Goal: Transaction & Acquisition: Purchase product/service

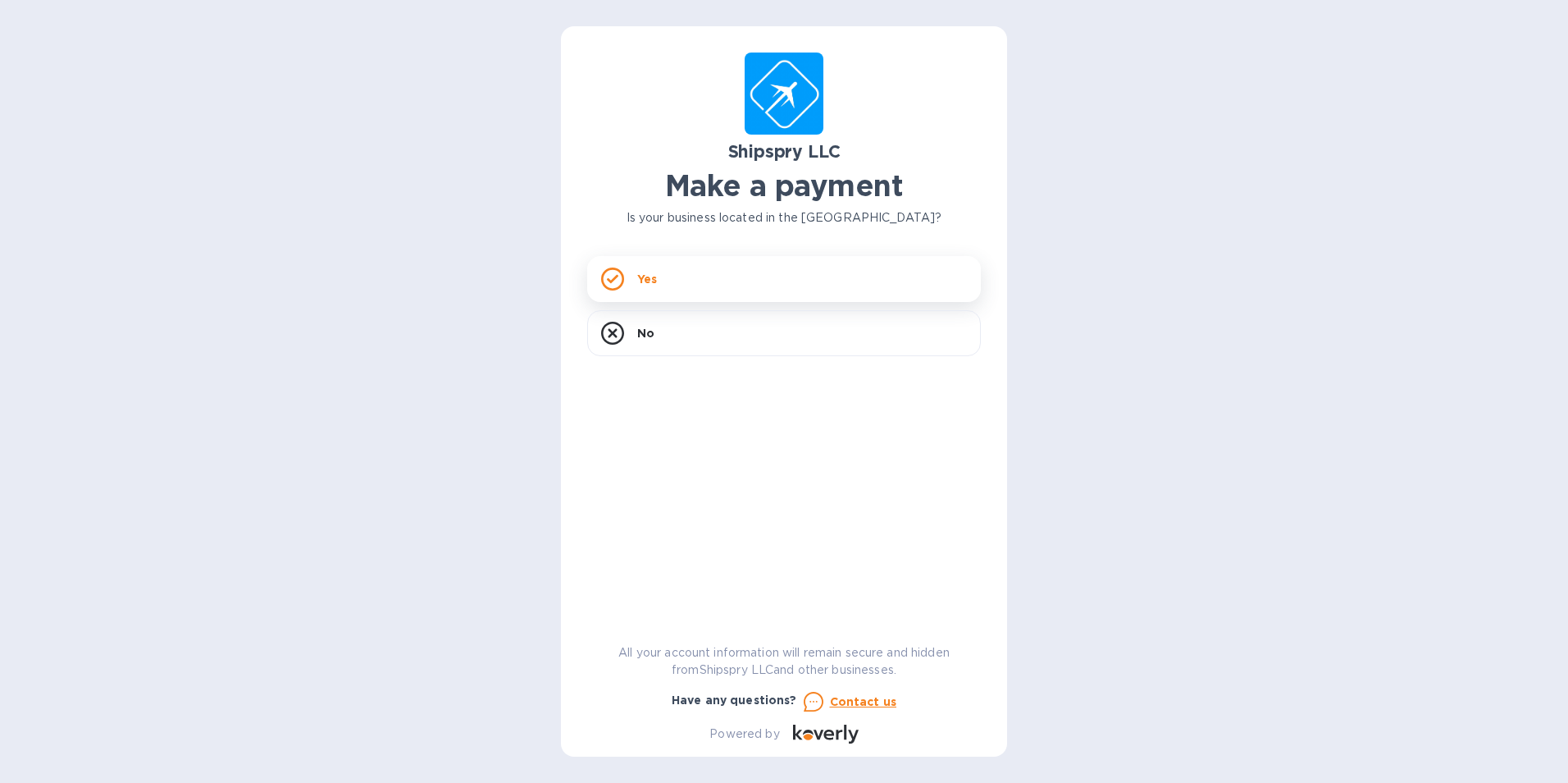
click at [723, 290] on div "Yes" at bounding box center [784, 279] width 394 height 46
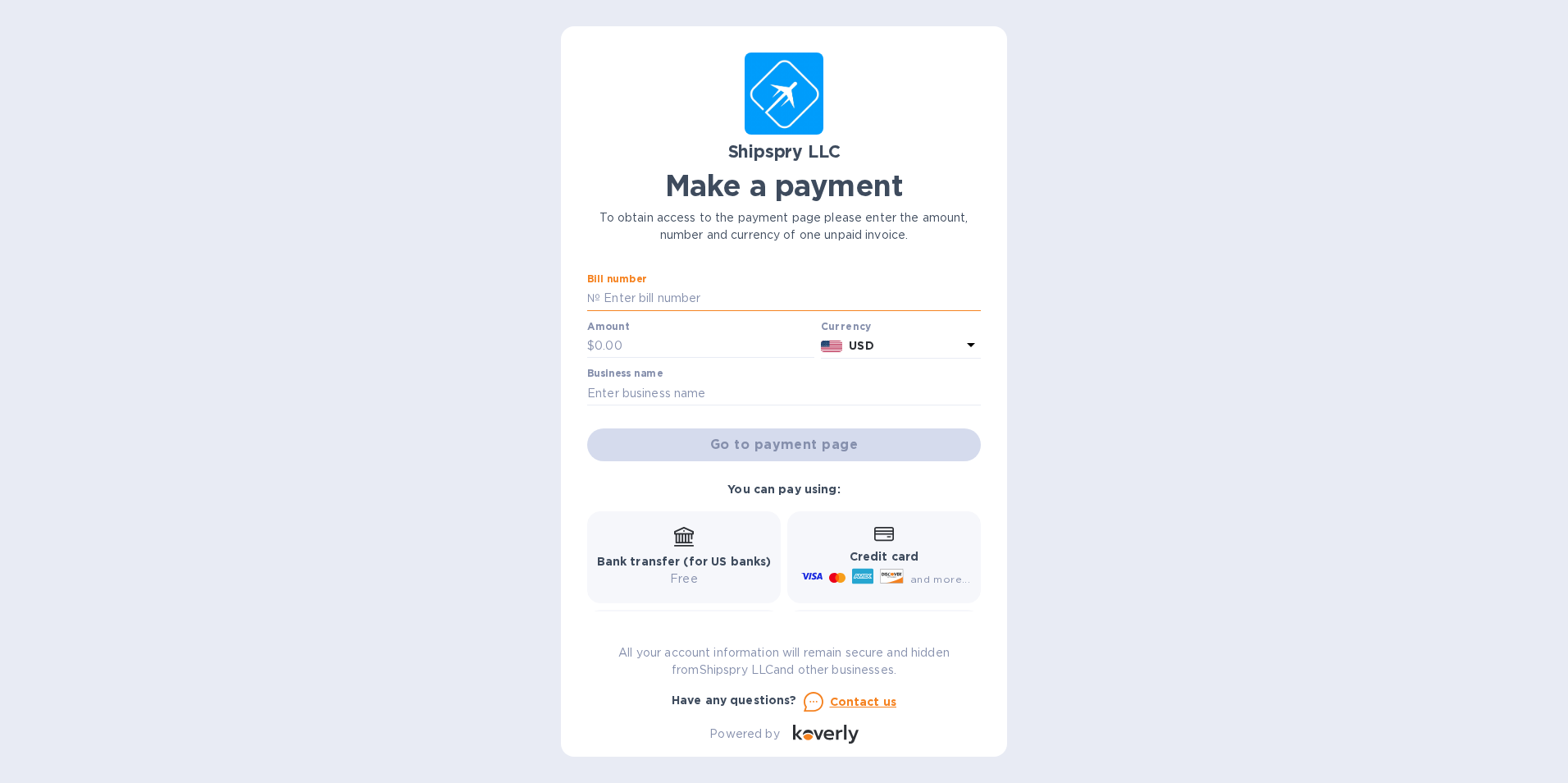
click at [693, 300] on input "text" at bounding box center [791, 299] width 381 height 25
type input "17086"
click at [673, 339] on input "text" at bounding box center [705, 346] width 220 height 25
click at [635, 347] on input "text" at bounding box center [705, 346] width 220 height 25
type input "540.00"
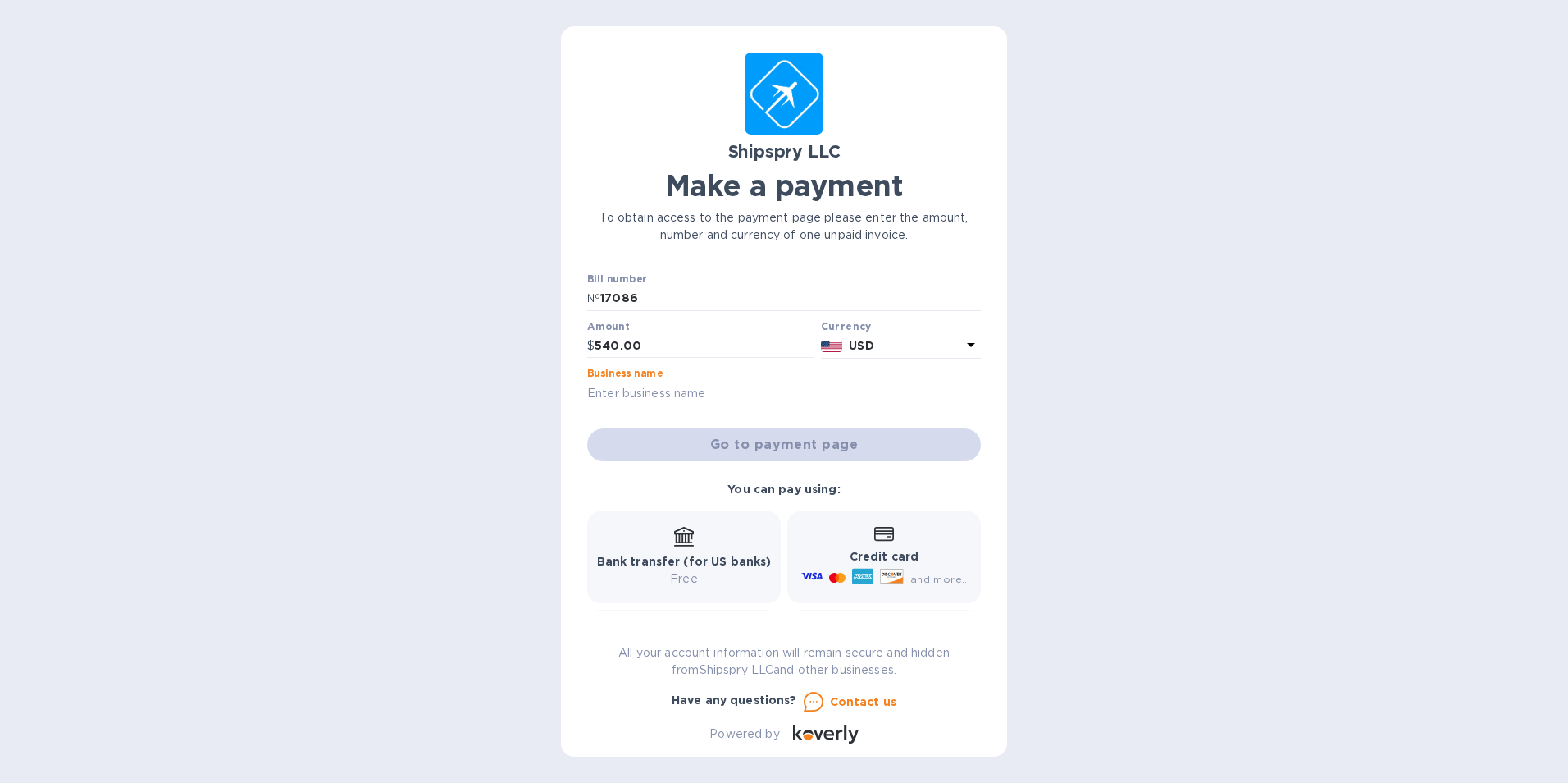
click at [640, 395] on input "text" at bounding box center [784, 393] width 394 height 25
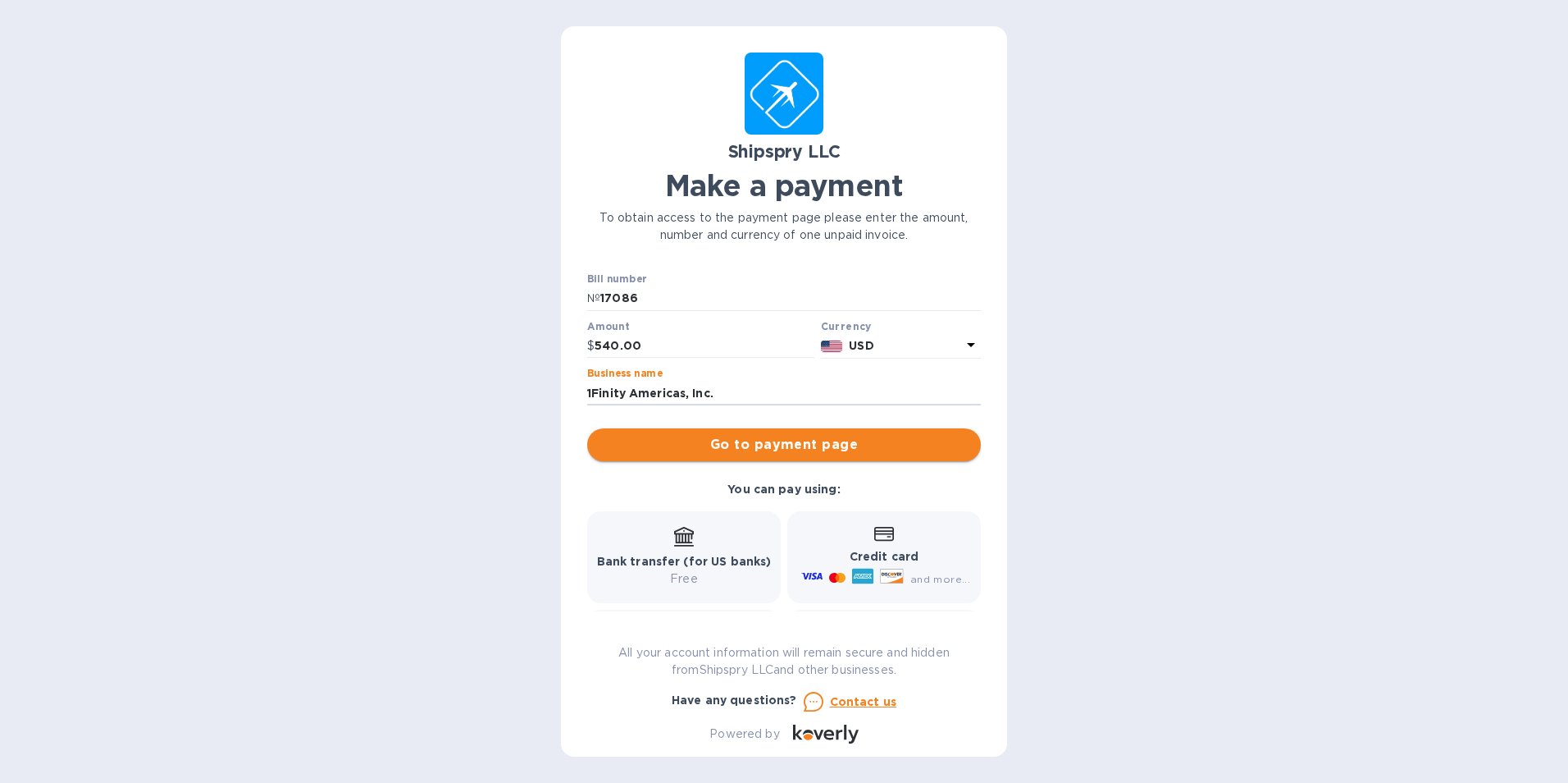
type input "1Finity Americas, Inc."
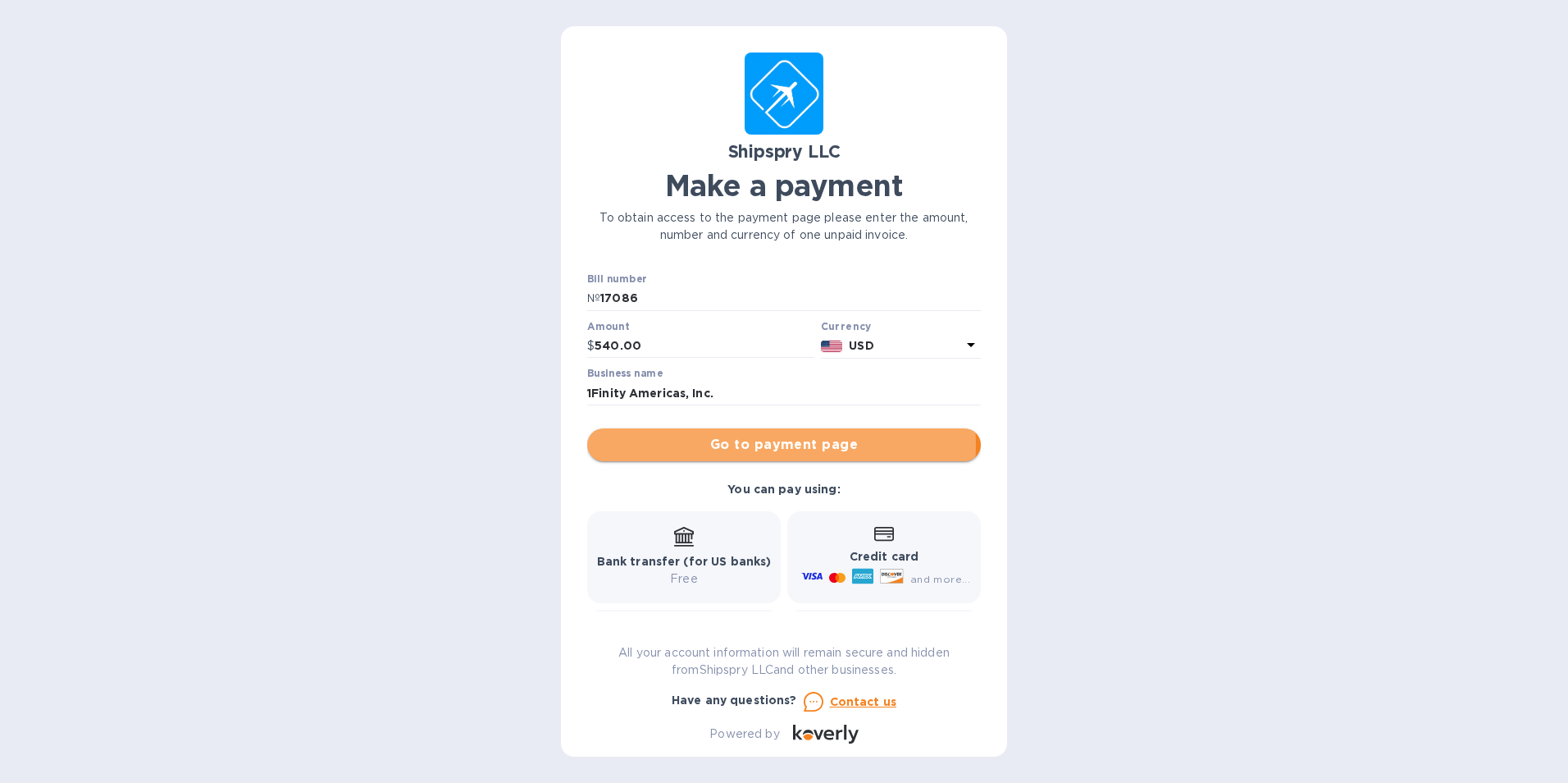
click at [772, 446] on span "Go to payment page" at bounding box center [784, 445] width 368 height 20
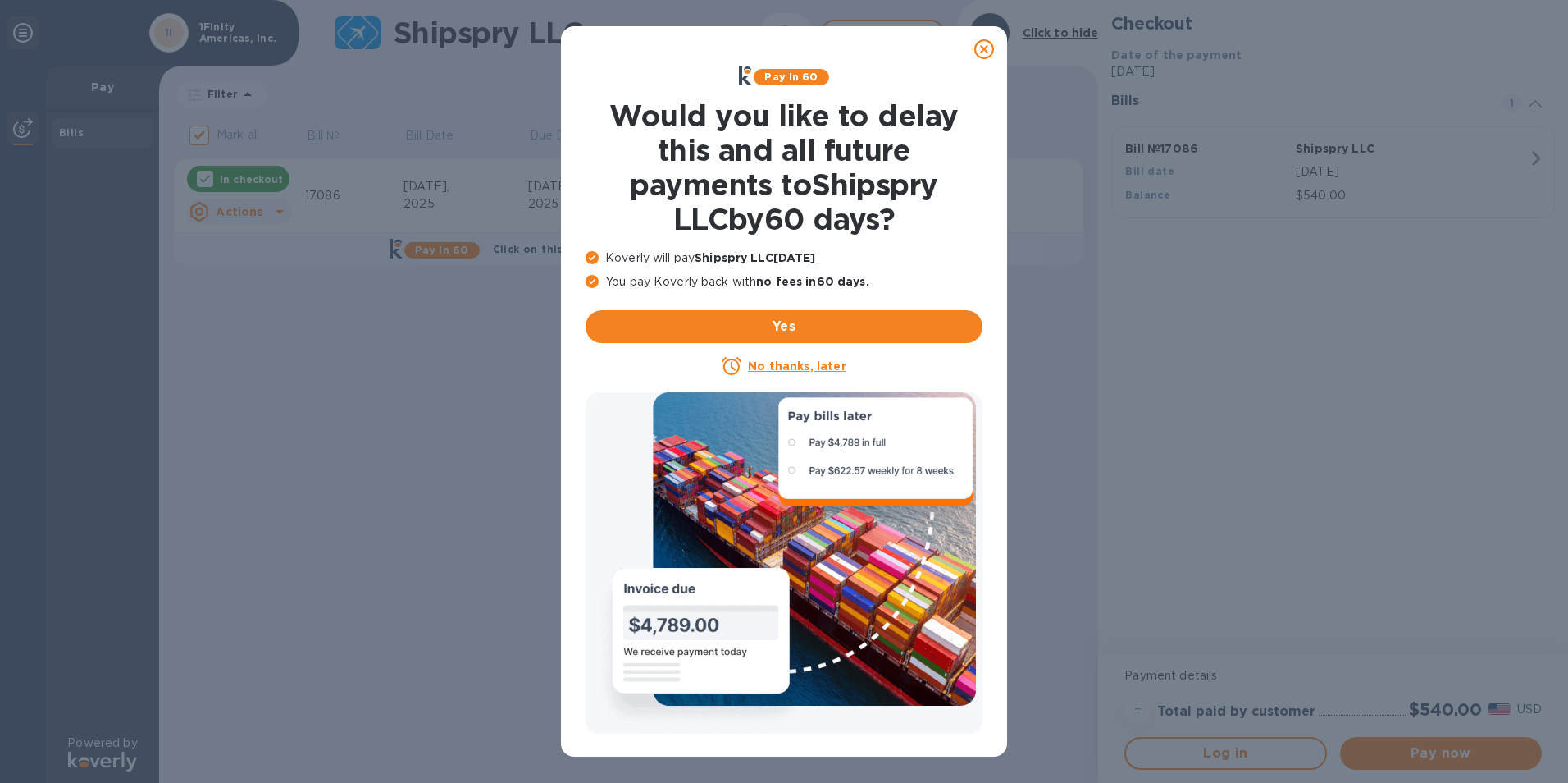
click at [784, 368] on u "No thanks, later" at bounding box center [796, 366] width 98 height 13
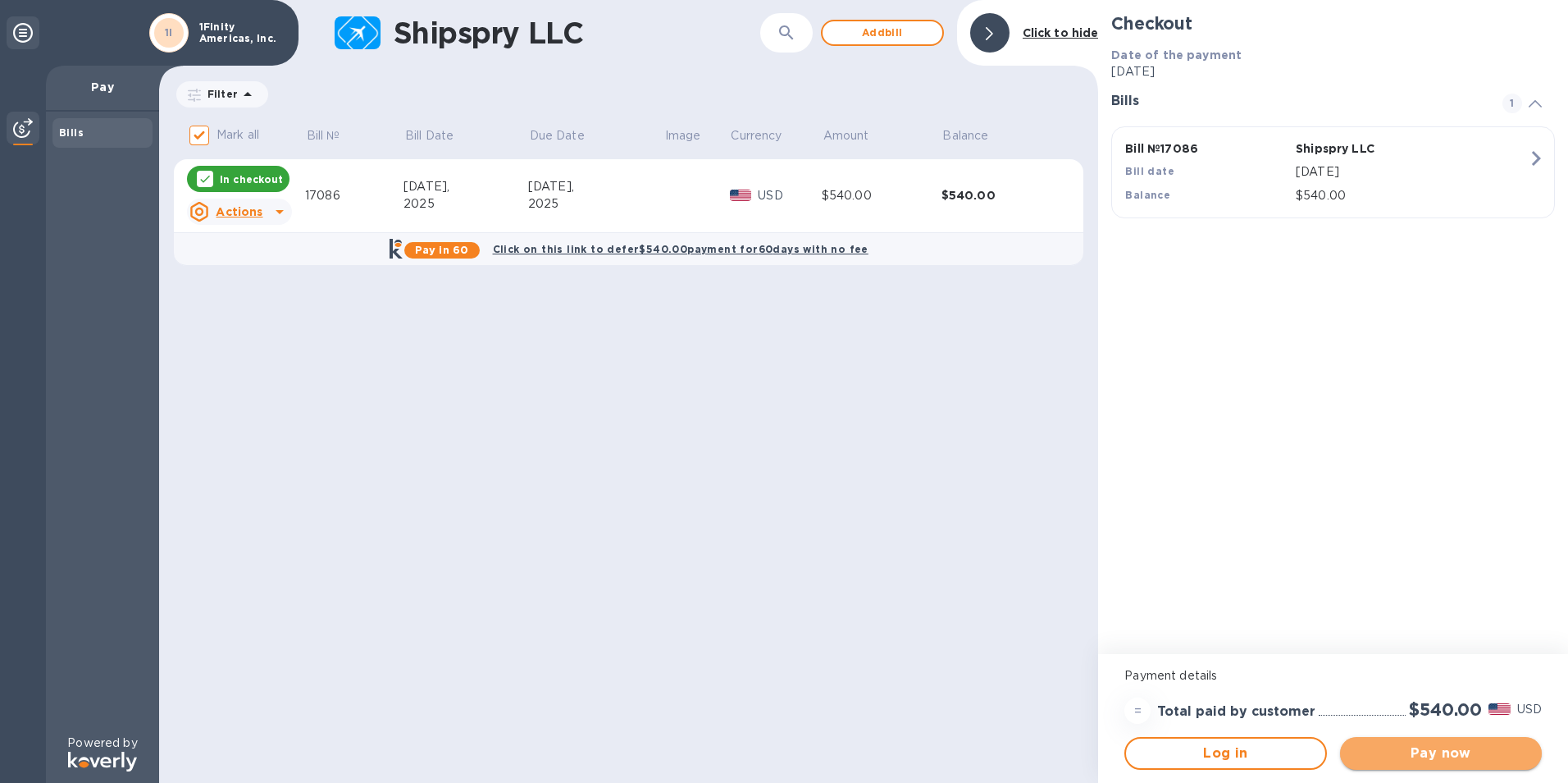
click at [1442, 759] on span "Pay now" at bounding box center [1440, 753] width 175 height 20
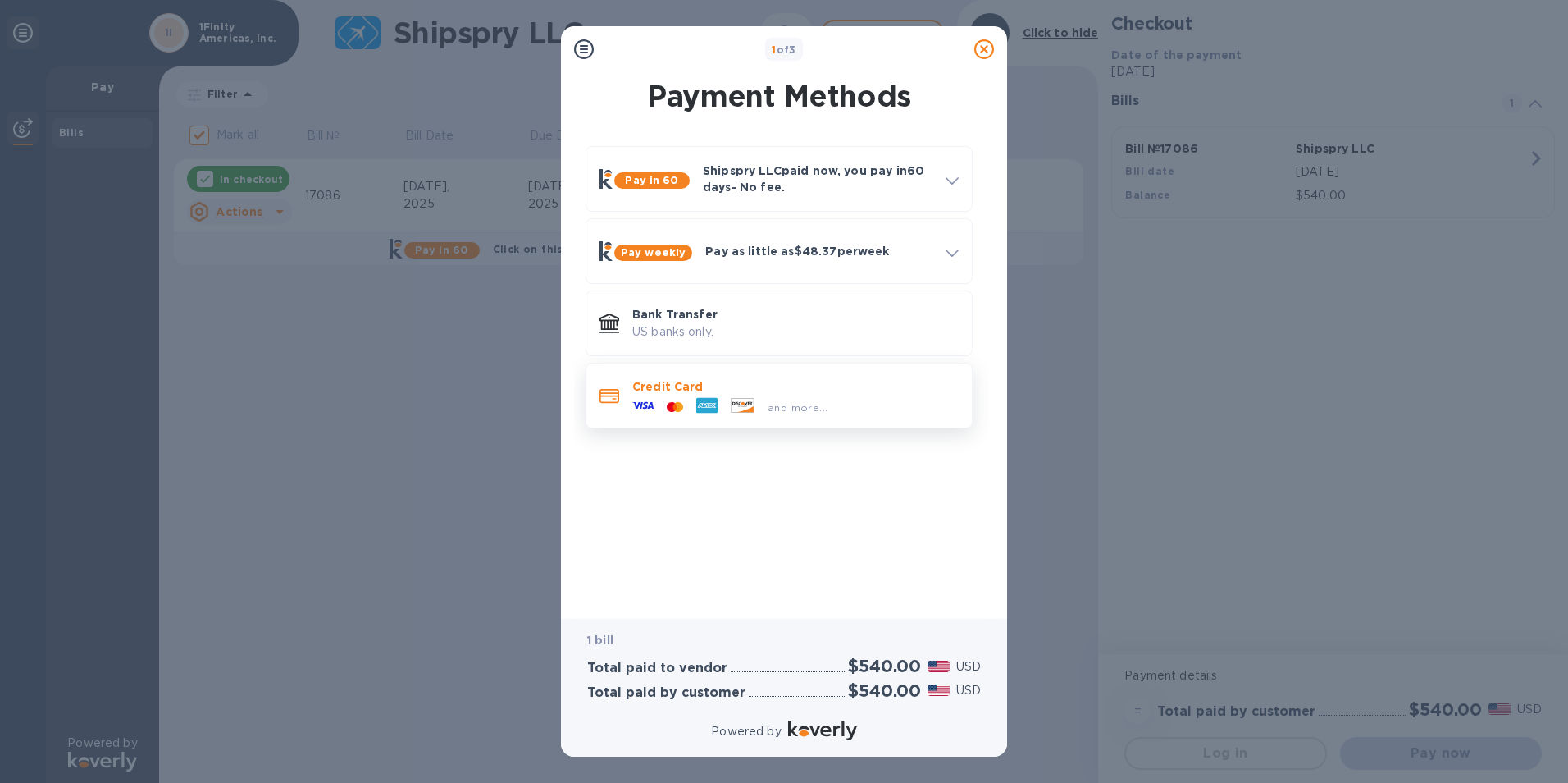
click at [797, 411] on span "and more..." at bounding box center [797, 407] width 60 height 12
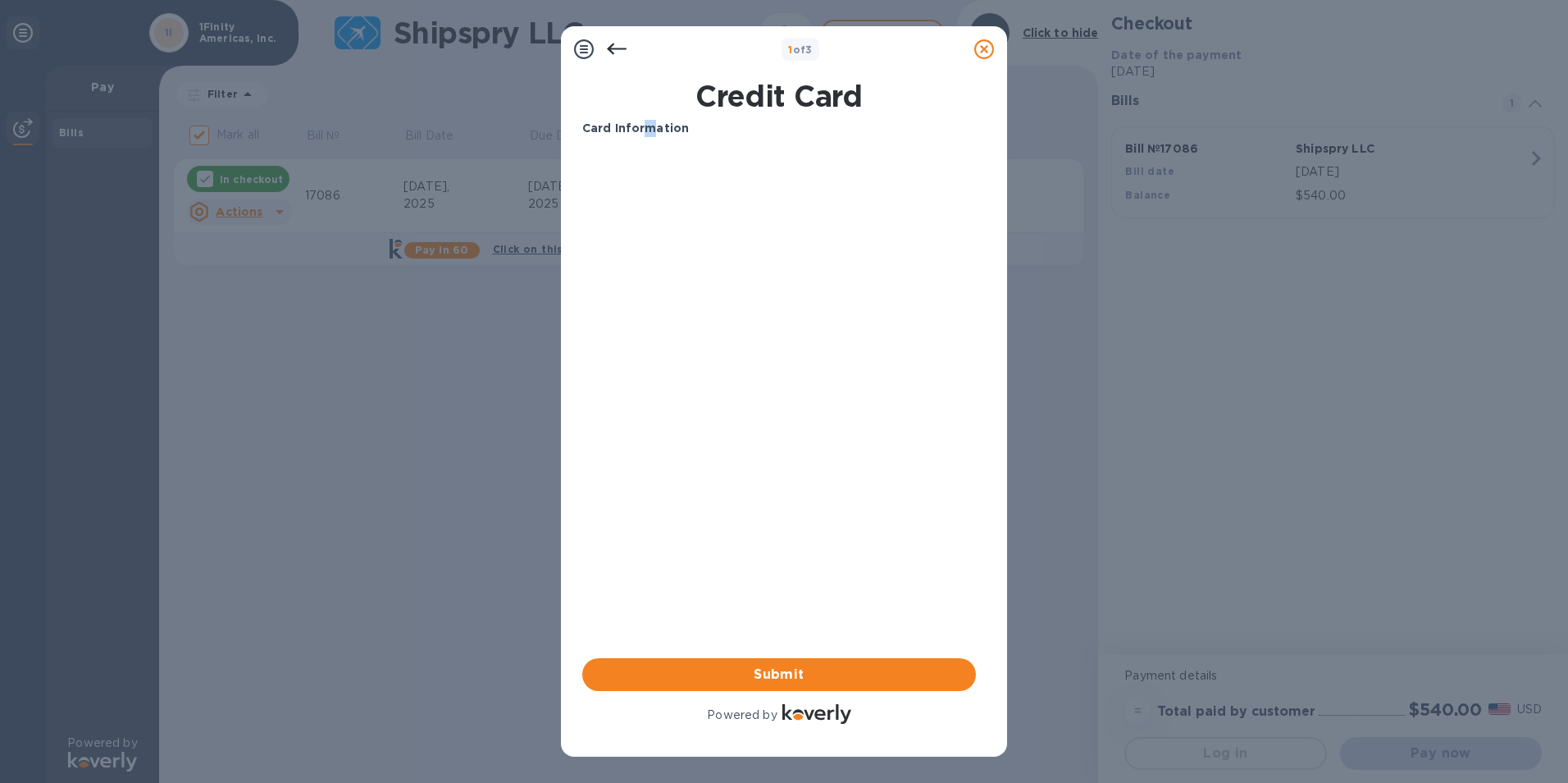
click at [651, 137] on div "Card Information" at bounding box center [779, 128] width 406 height 30
drag, startPoint x: 651, startPoint y: 137, endPoint x: 694, endPoint y: 142, distance: 43.3
click at [691, 136] on p "Card Information" at bounding box center [780, 128] width 394 height 17
click at [614, 51] on icon at bounding box center [617, 49] width 20 height 20
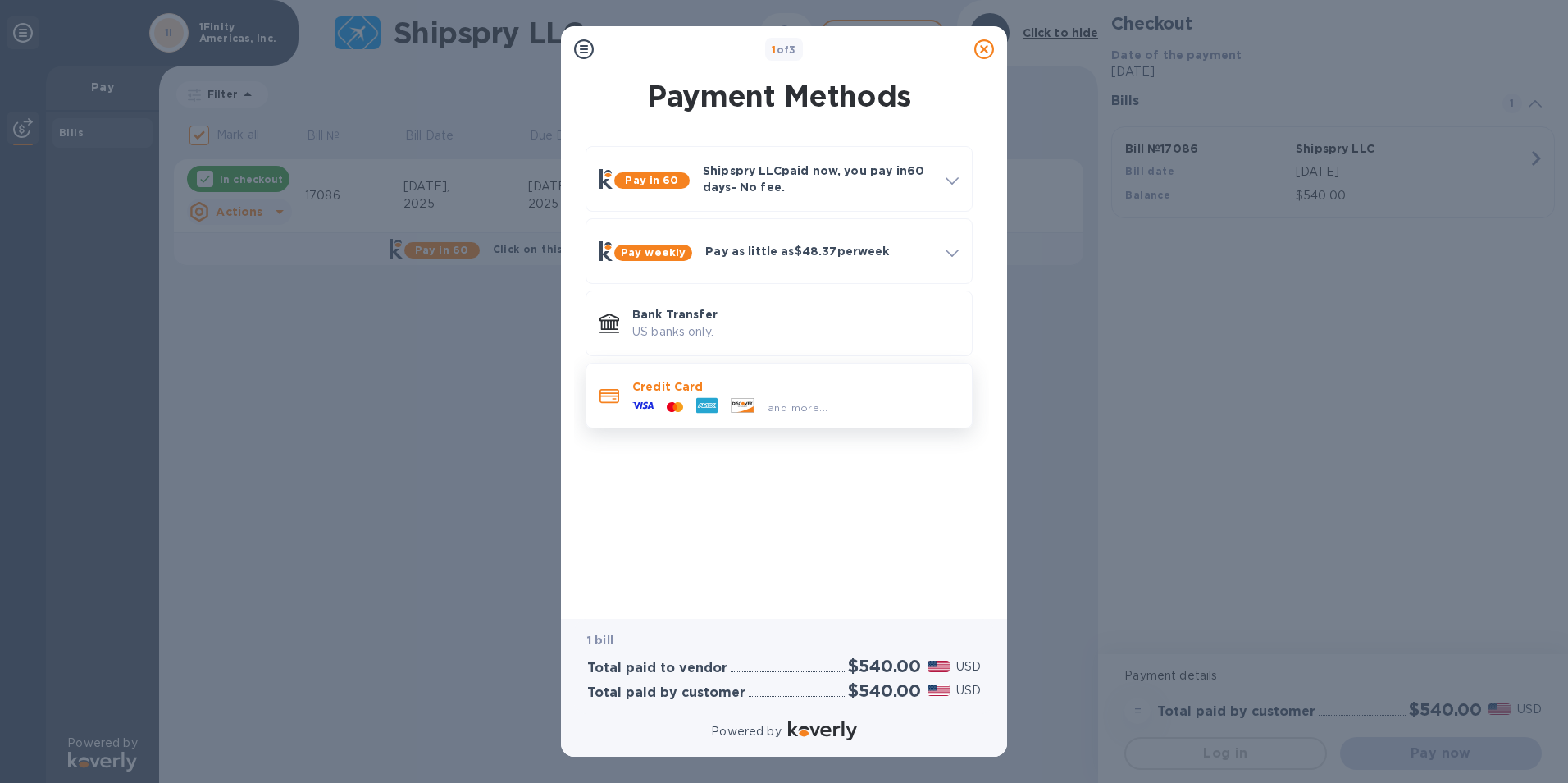
click at [715, 405] on icon at bounding box center [707, 406] width 22 height 15
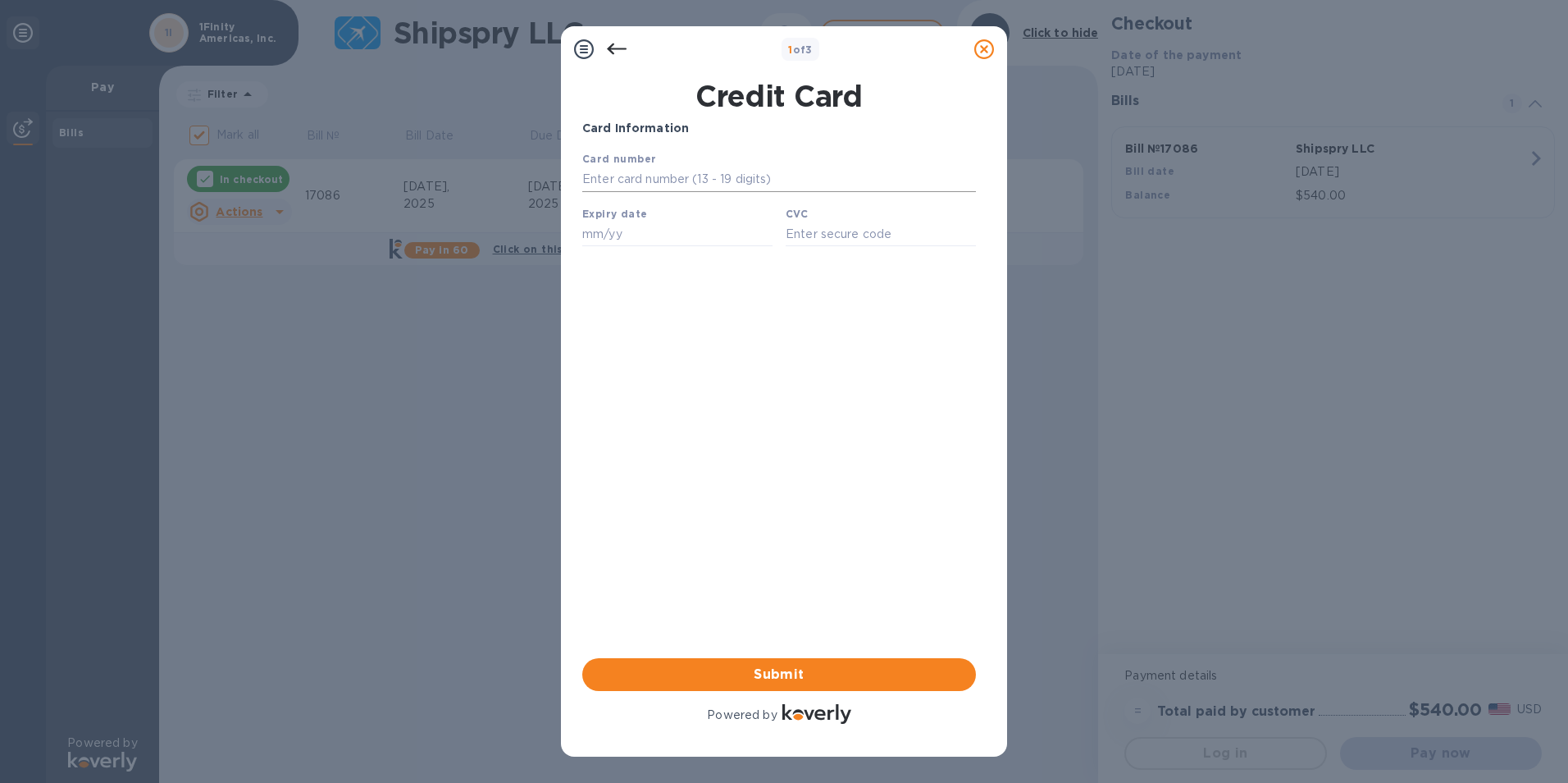
click at [631, 174] on input "text" at bounding box center [780, 180] width 394 height 25
type input "[CREDIT_CARD_NUMBER]"
click at [609, 241] on input "text" at bounding box center [677, 234] width 190 height 25
type input "07/26"
click at [813, 246] on input "text" at bounding box center [880, 234] width 190 height 25
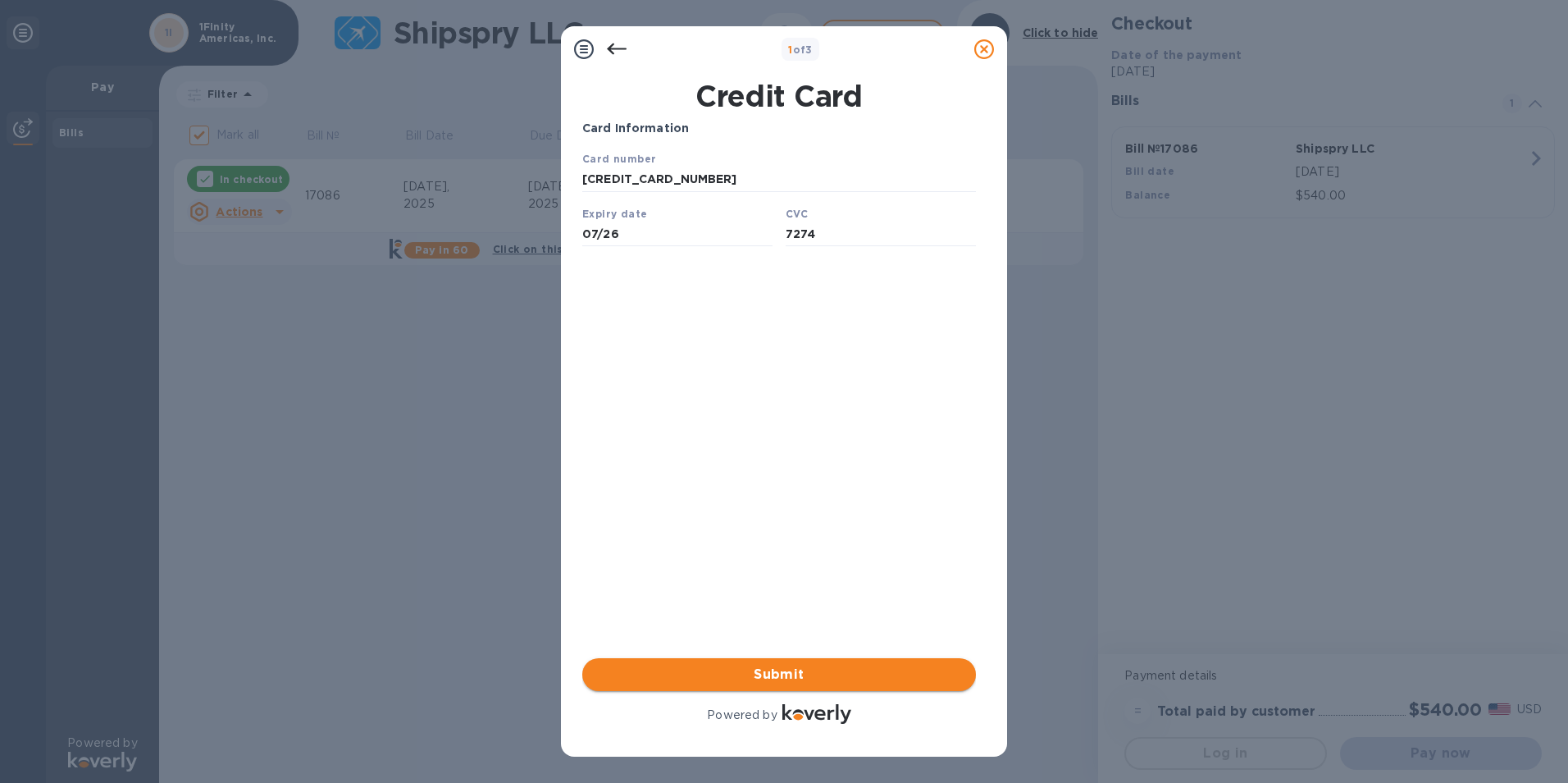
type input "7274"
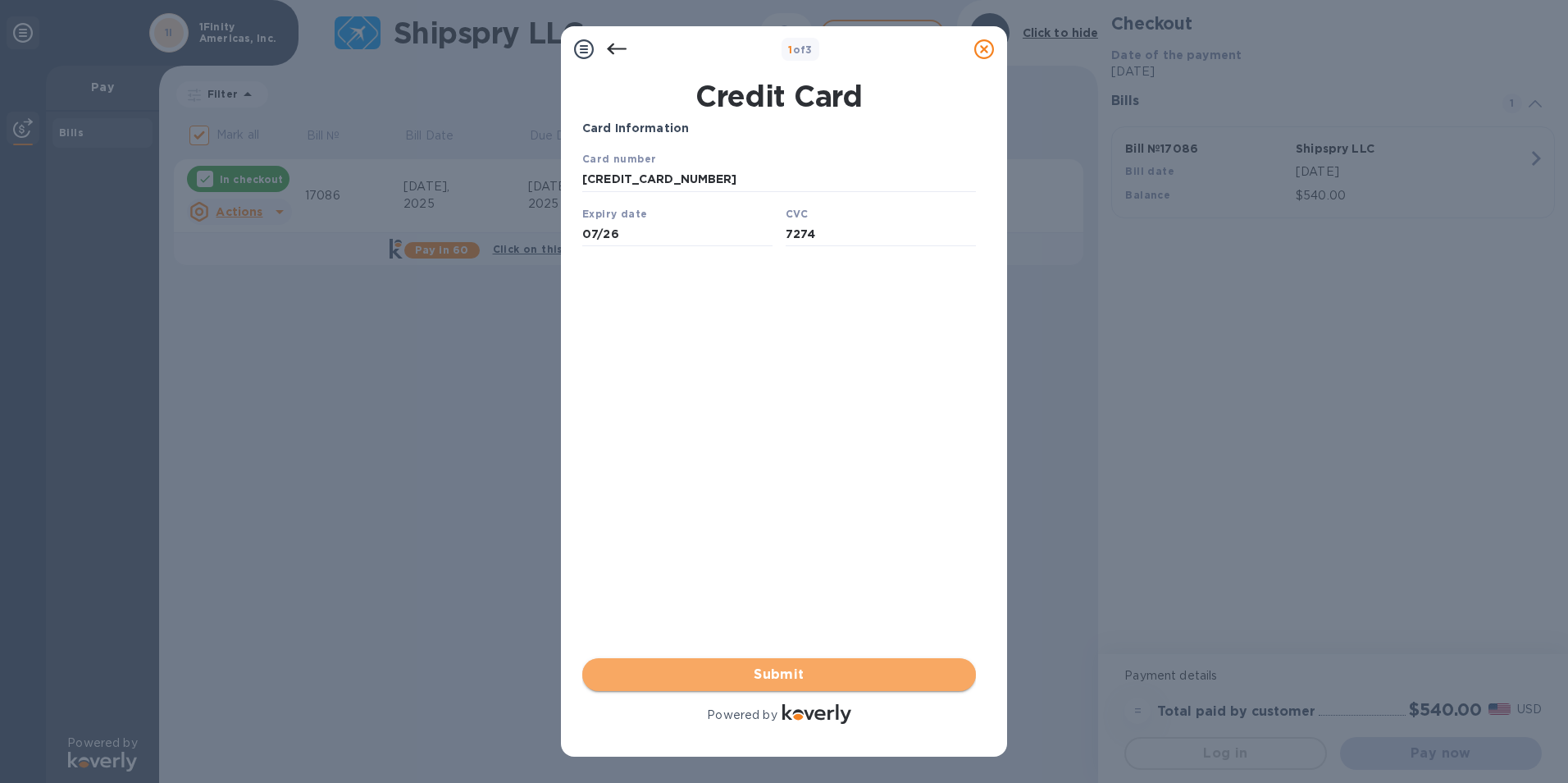
click at [806, 675] on span "Submit" at bounding box center [779, 674] width 368 height 20
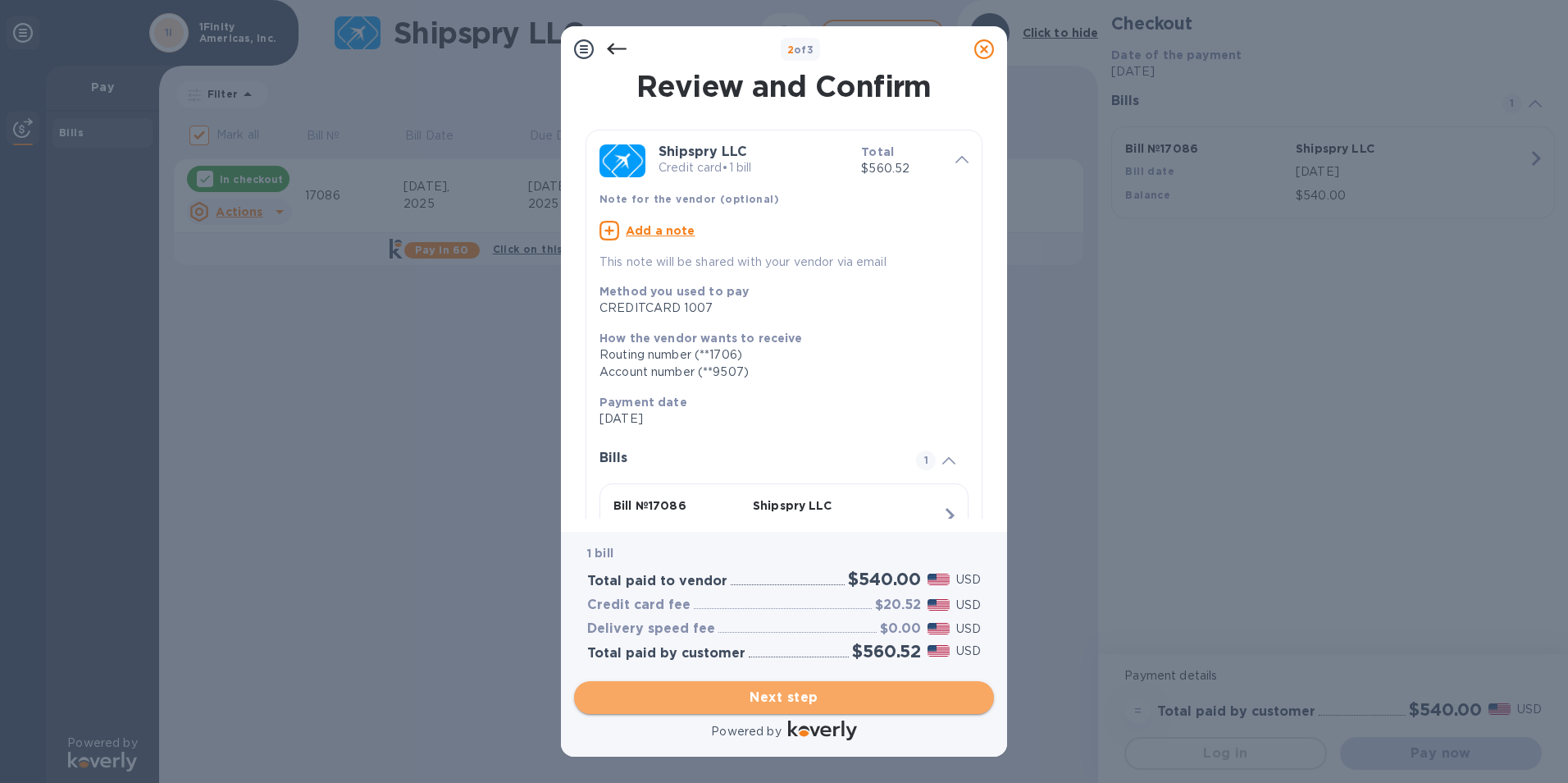
click at [784, 694] on span "Next step" at bounding box center [784, 697] width 394 height 20
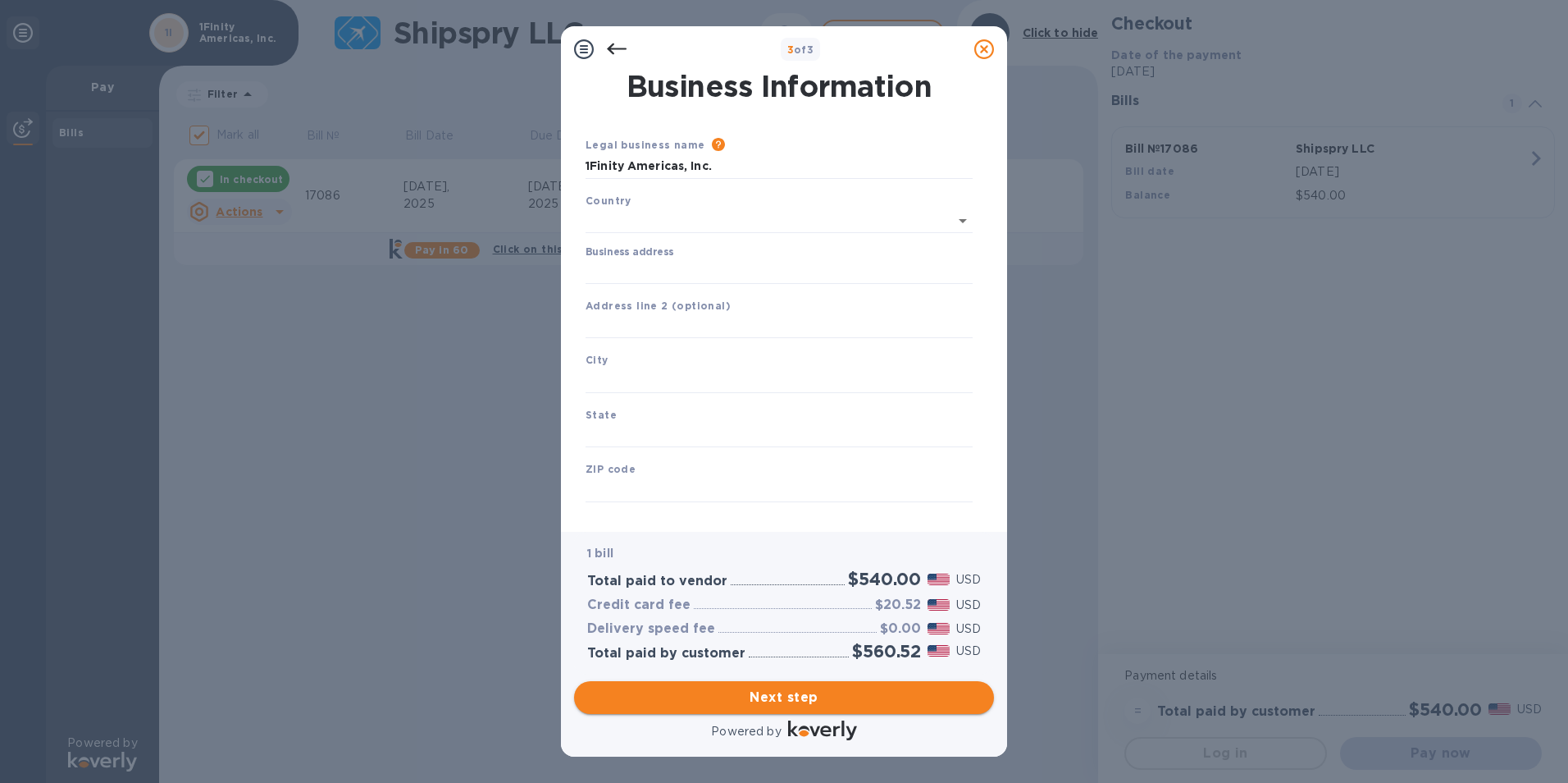
type input "[GEOGRAPHIC_DATA]"
click at [628, 265] on input "Business address" at bounding box center [779, 268] width 387 height 25
type input "[STREET_ADDRESS]"
type input "[PERSON_NAME]"
type input "[GEOGRAPHIC_DATA]"
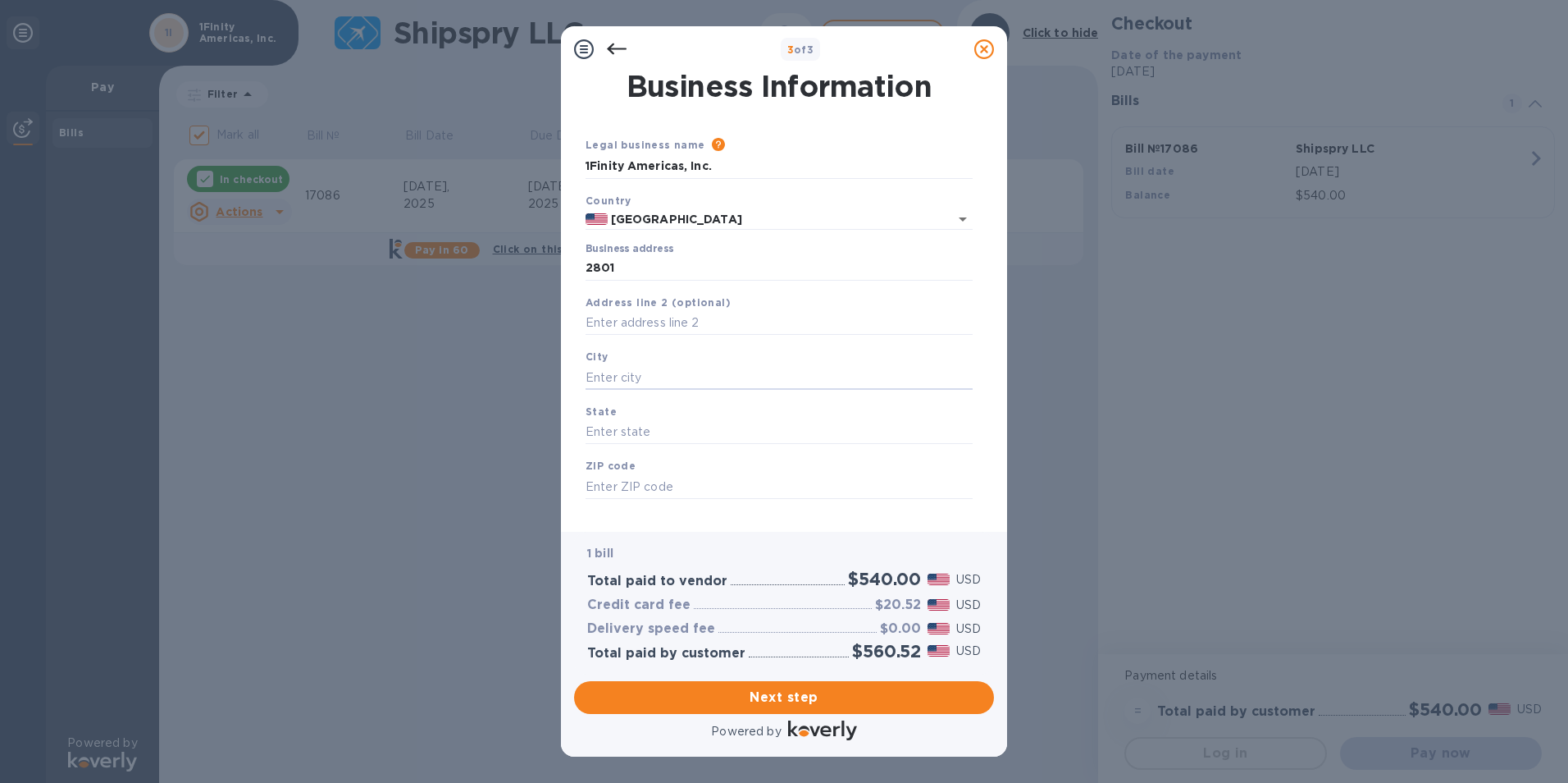
type input "75082"
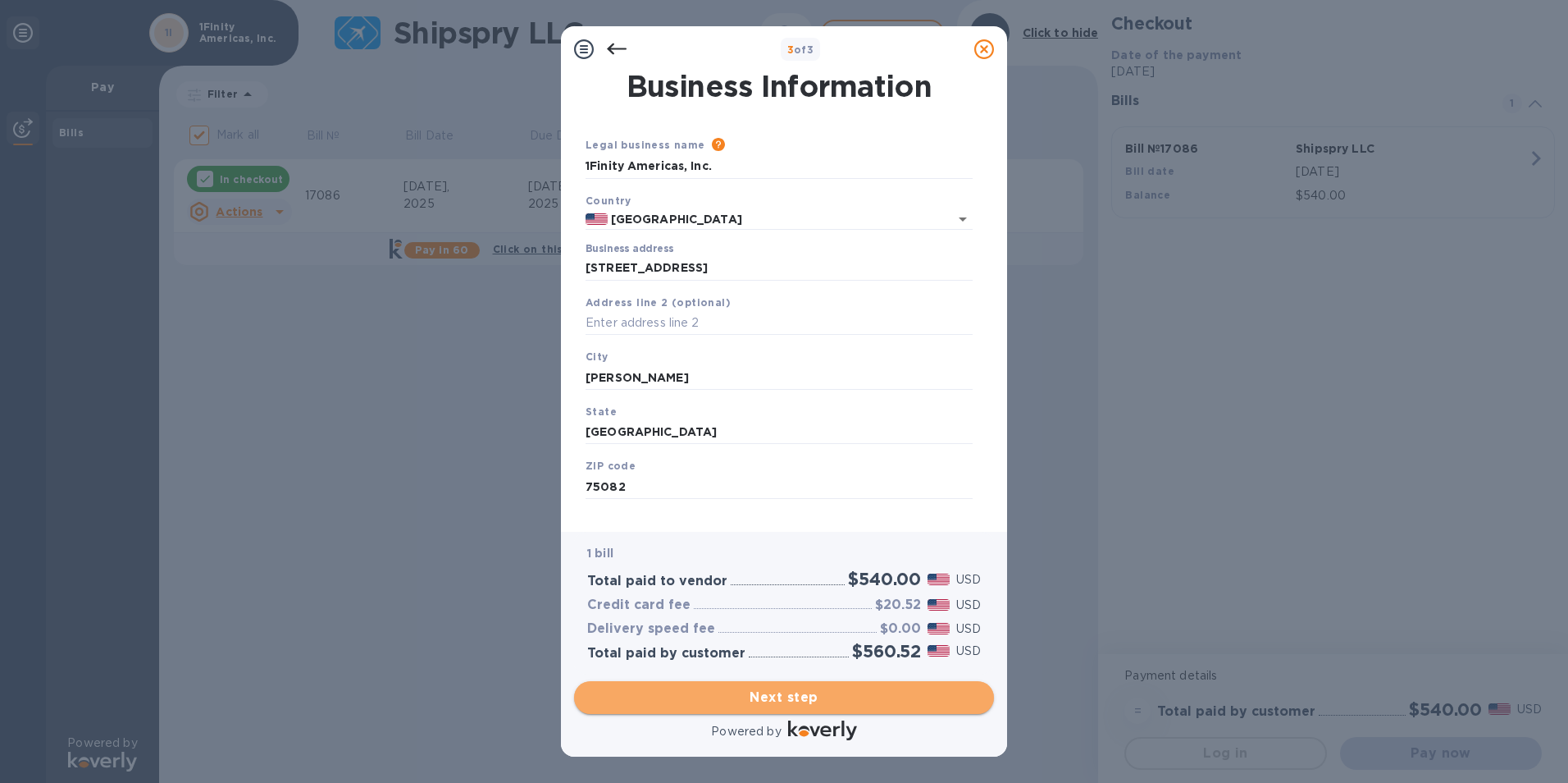
click at [785, 693] on span "Next step" at bounding box center [784, 697] width 394 height 20
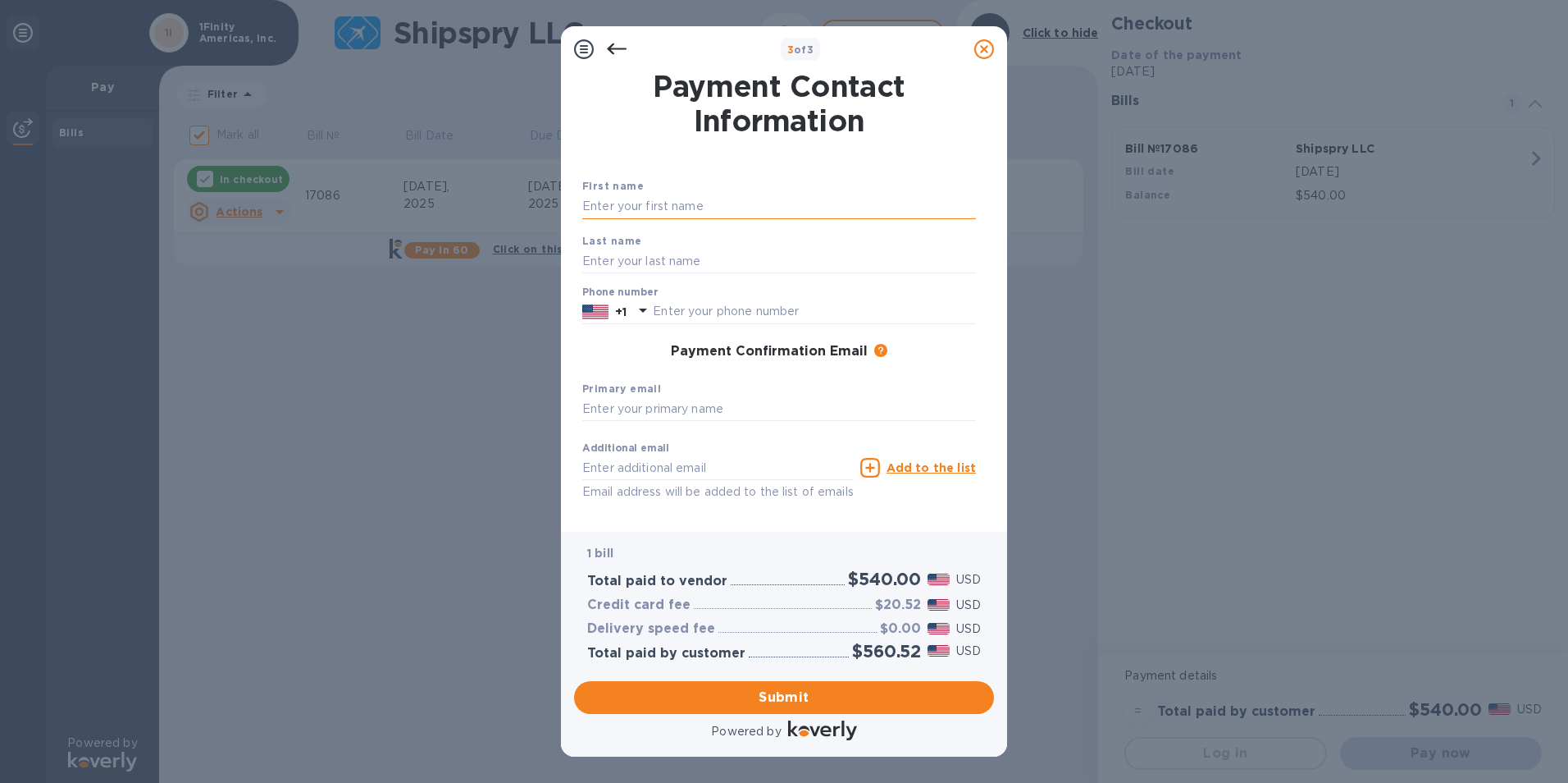
click at [632, 208] on input "text" at bounding box center [780, 207] width 394 height 25
type input "[PERSON_NAME]"
type input "9728417918"
type input "[PERSON_NAME][EMAIL_ADDRESS][PERSON_NAME][DOMAIN_NAME]"
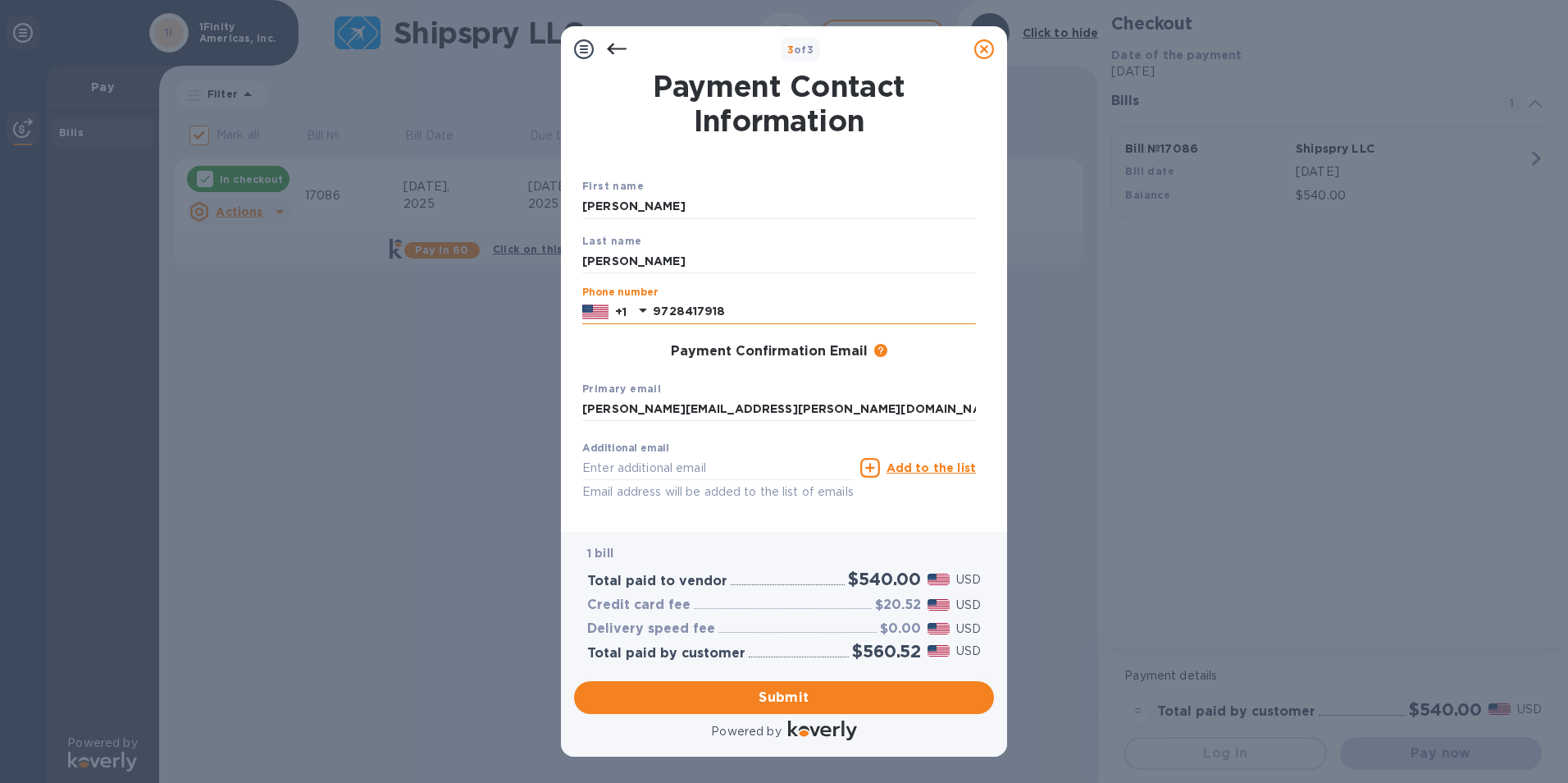
type input "[PERSON_NAME][EMAIL_ADDRESS][PERSON_NAME][DOMAIN_NAME]"
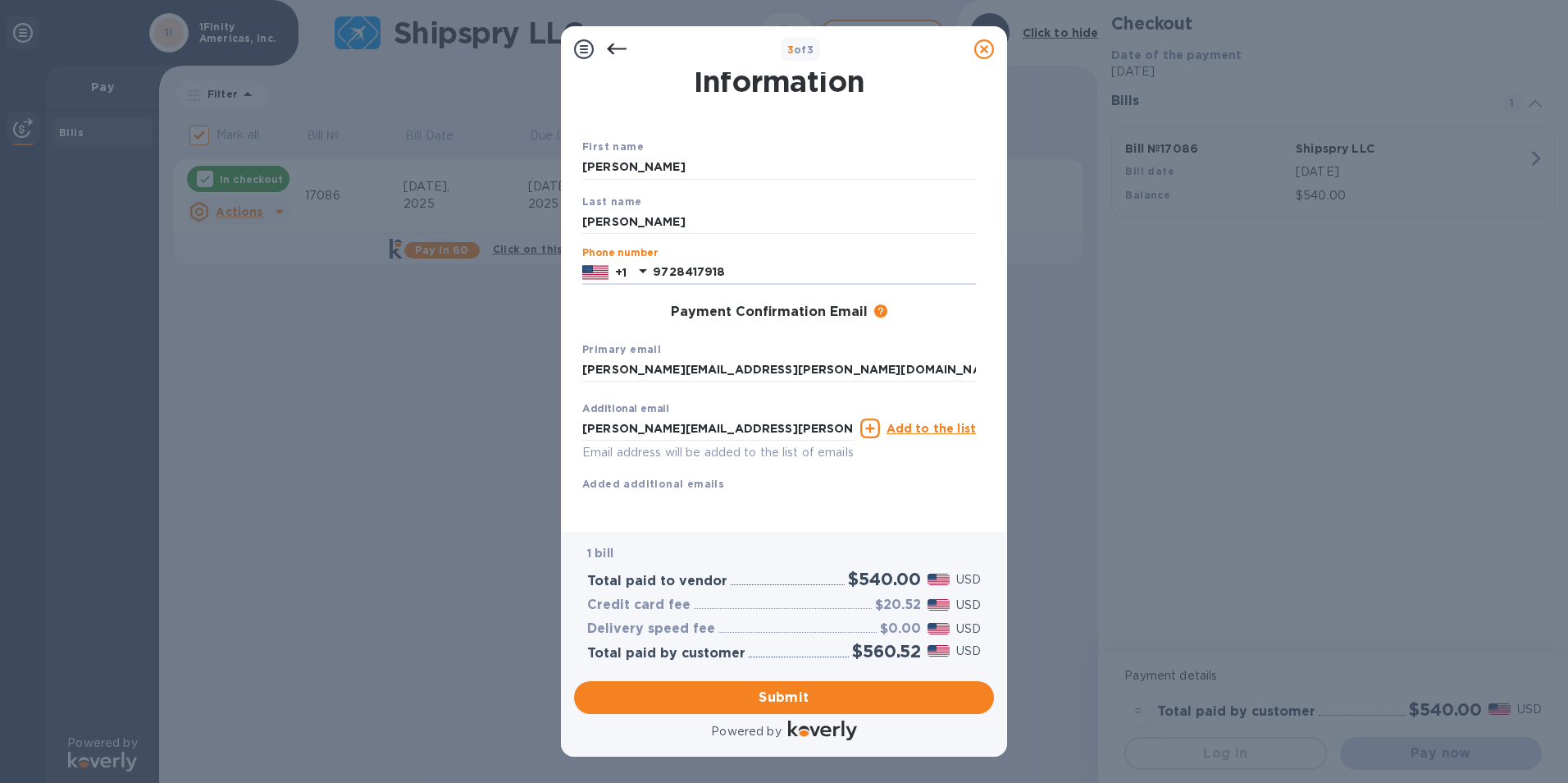
scroll to position [58, 0]
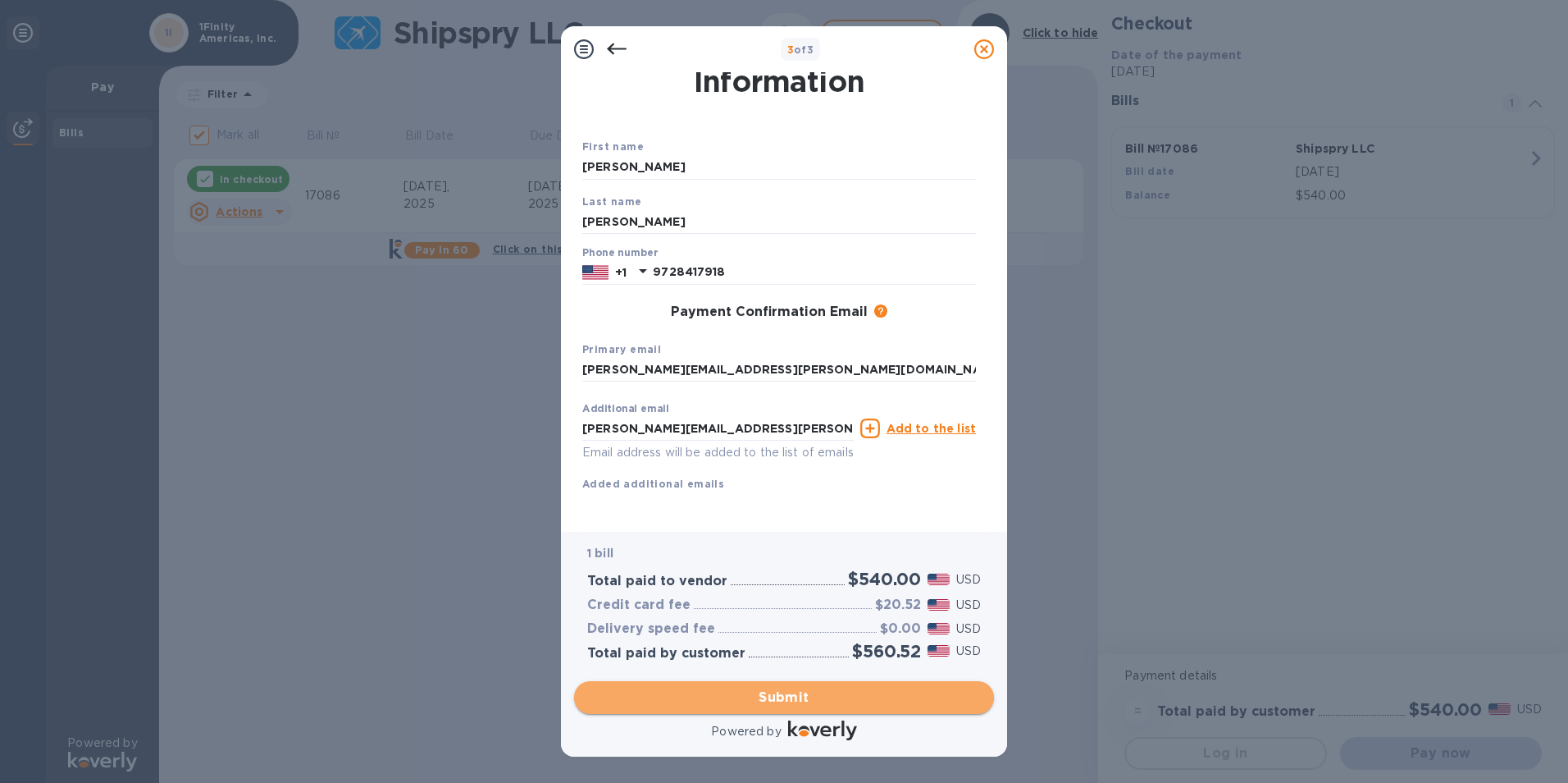
click at [832, 700] on span "Submit" at bounding box center [784, 697] width 394 height 20
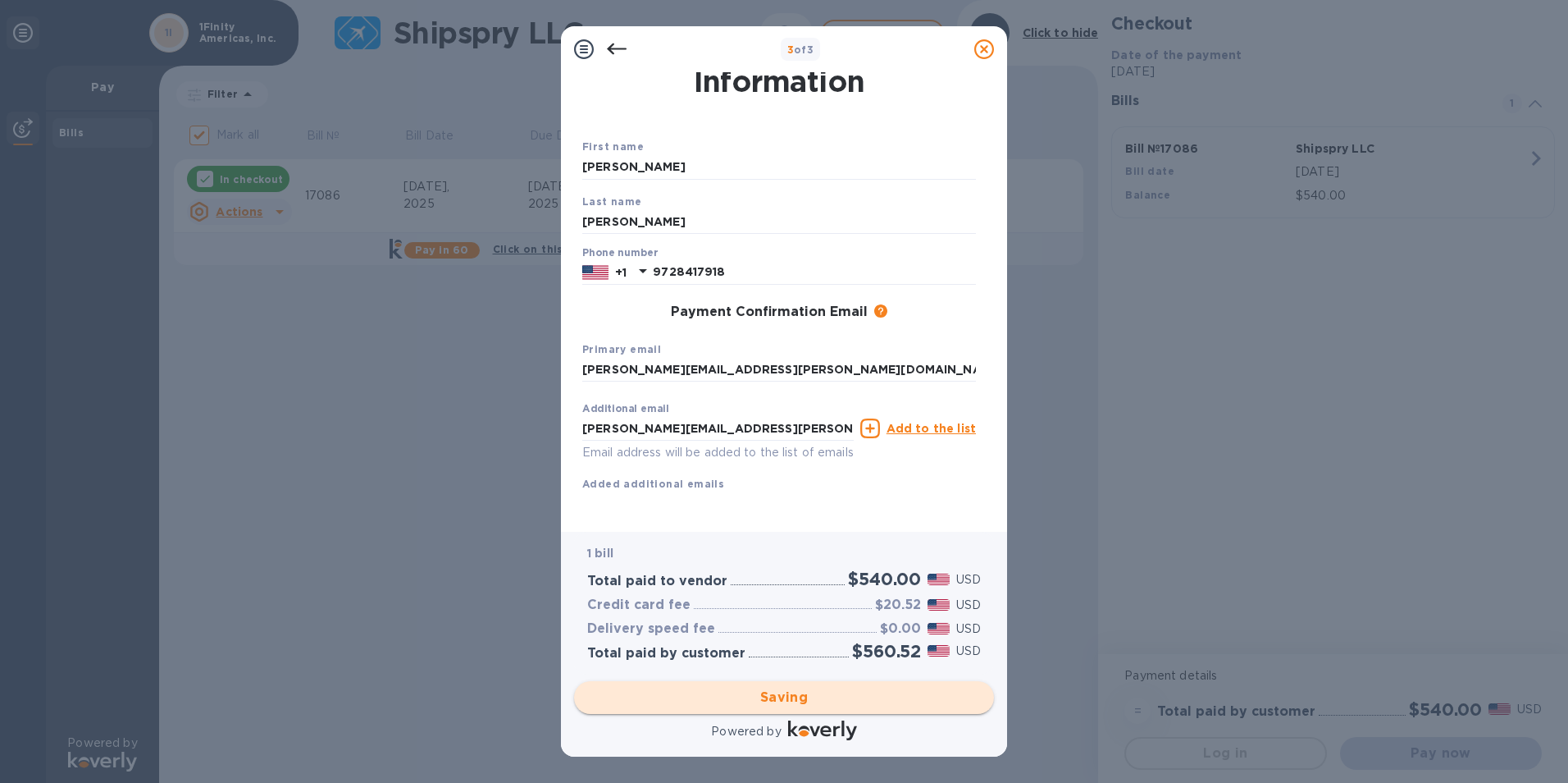
checkbox input "false"
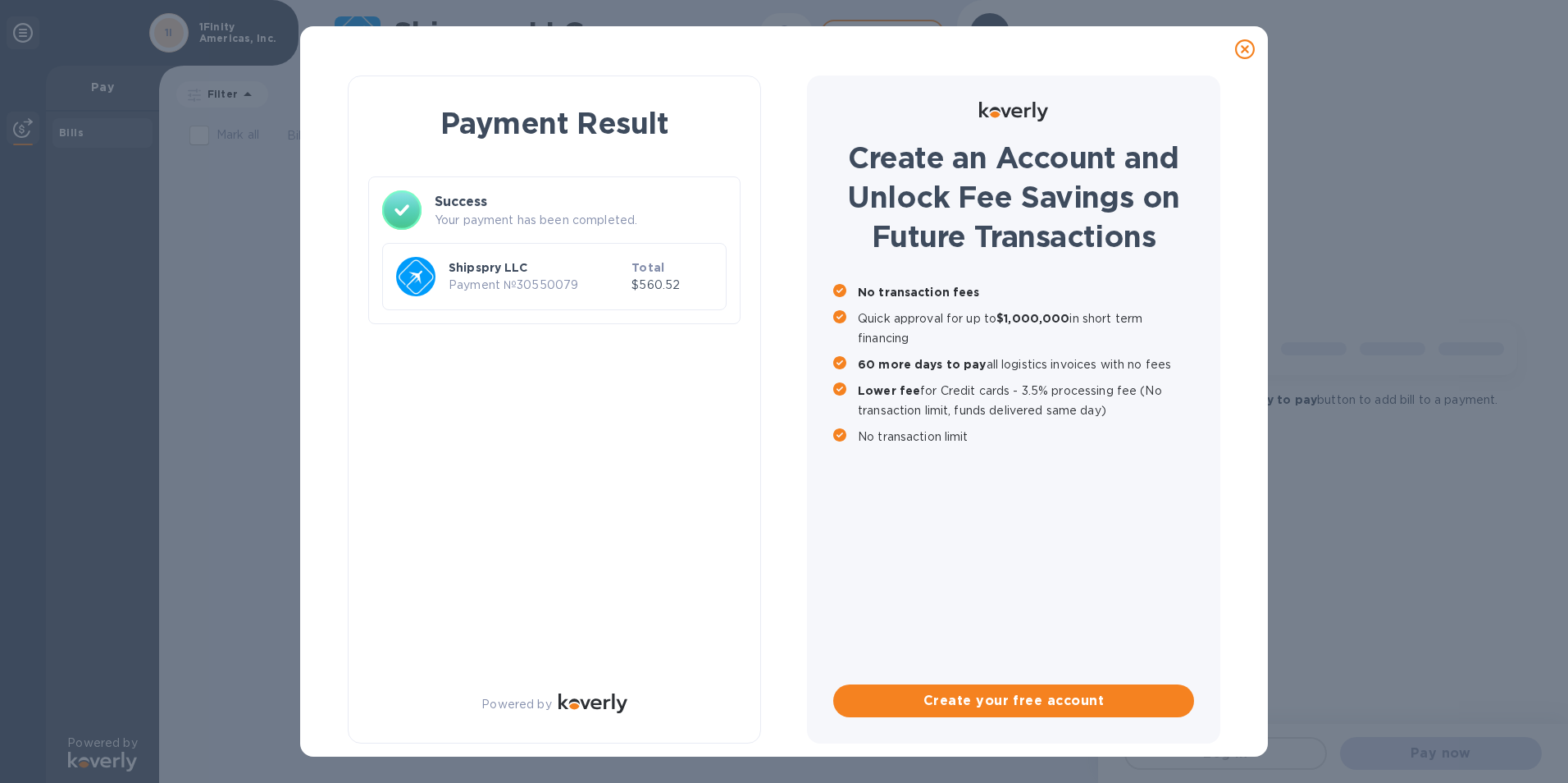
scroll to position [0, 0]
